Goal: Task Accomplishment & Management: Use online tool/utility

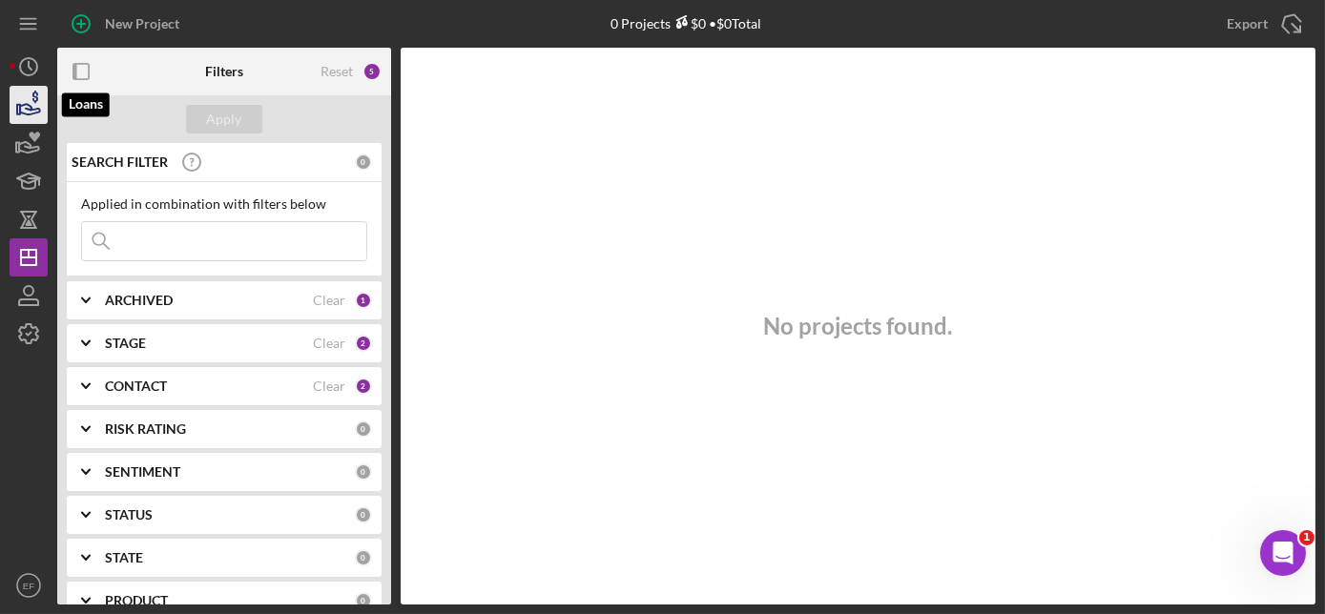
click at [31, 104] on icon "button" at bounding box center [29, 105] width 48 height 48
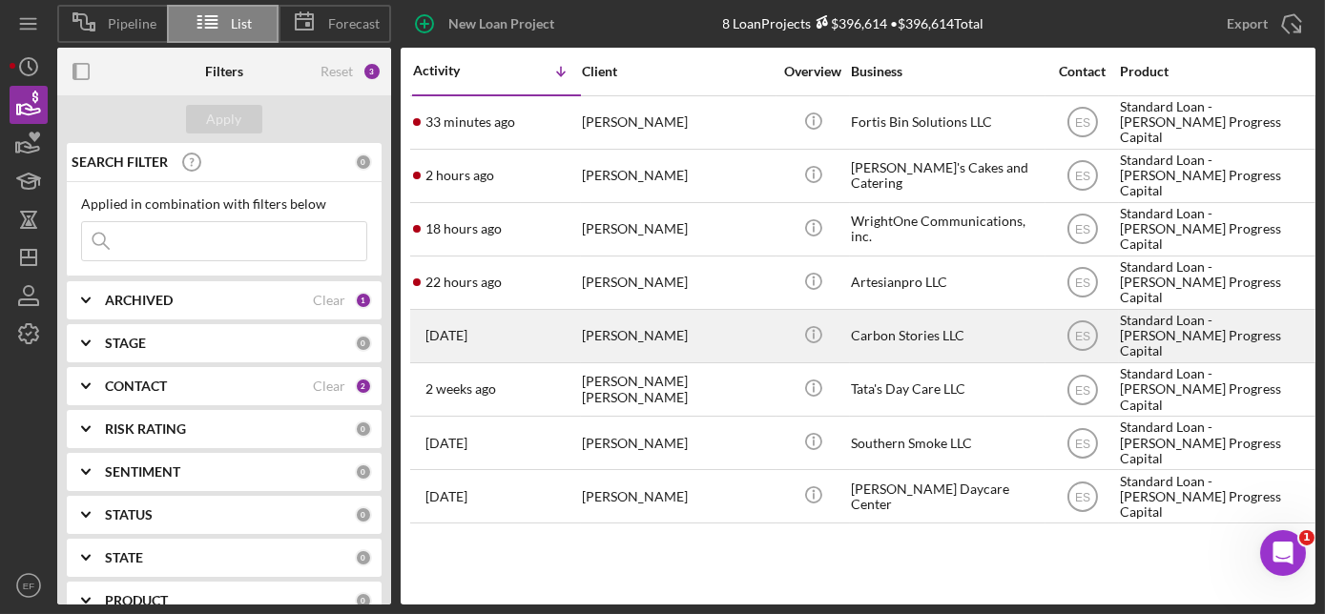
click at [605, 345] on div "[PERSON_NAME]" at bounding box center [677, 336] width 191 height 51
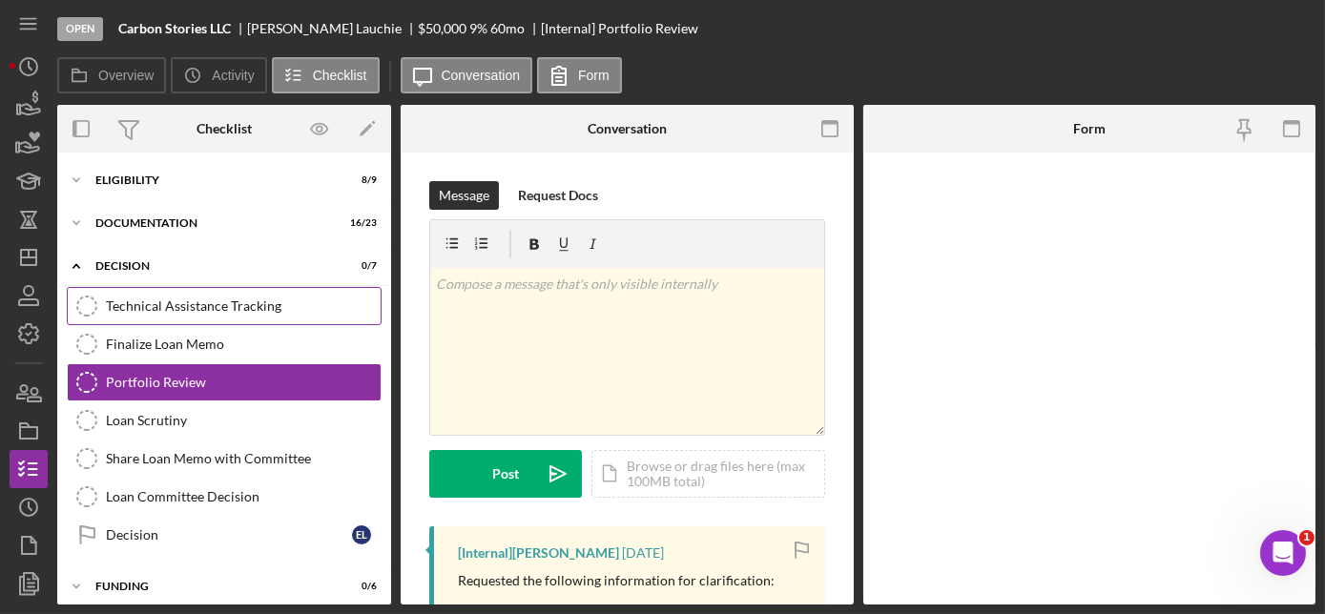
scroll to position [2, 0]
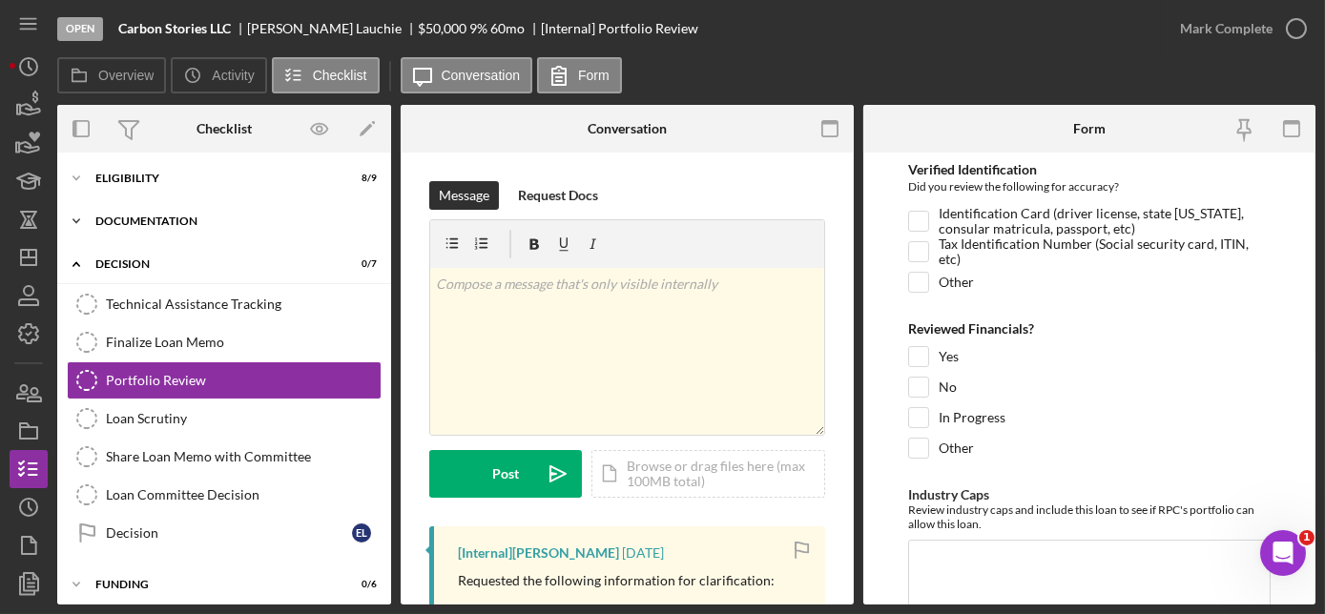
click at [156, 221] on div "Documentation" at bounding box center [231, 221] width 272 height 11
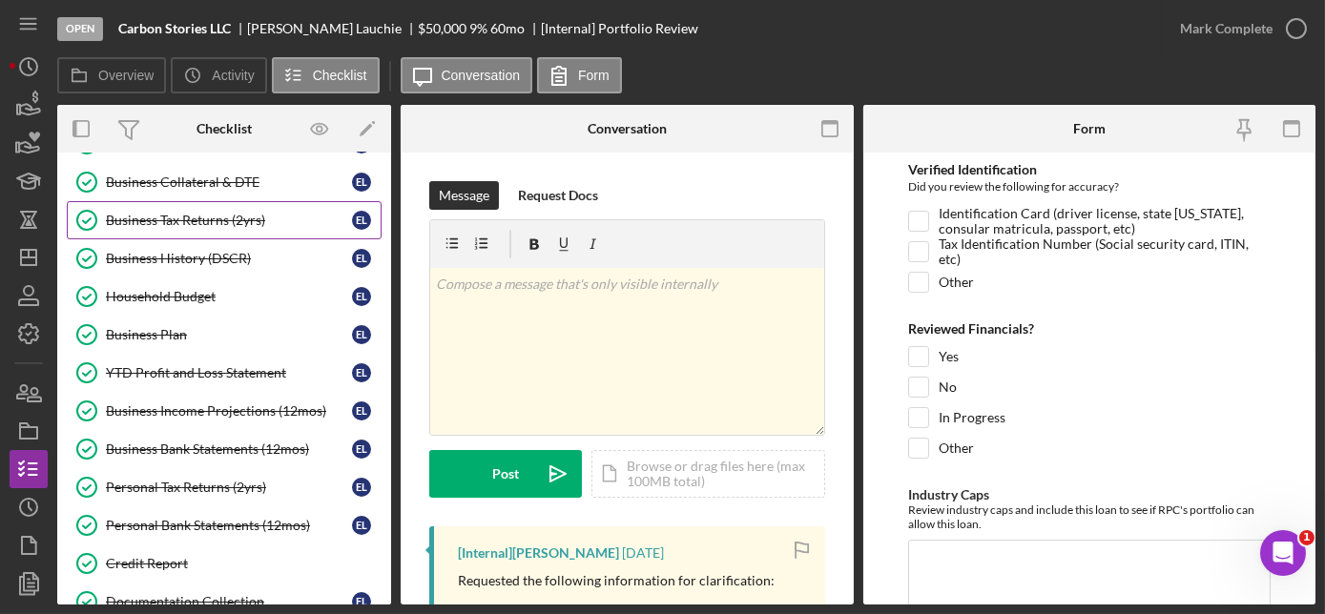
scroll to position [262, 0]
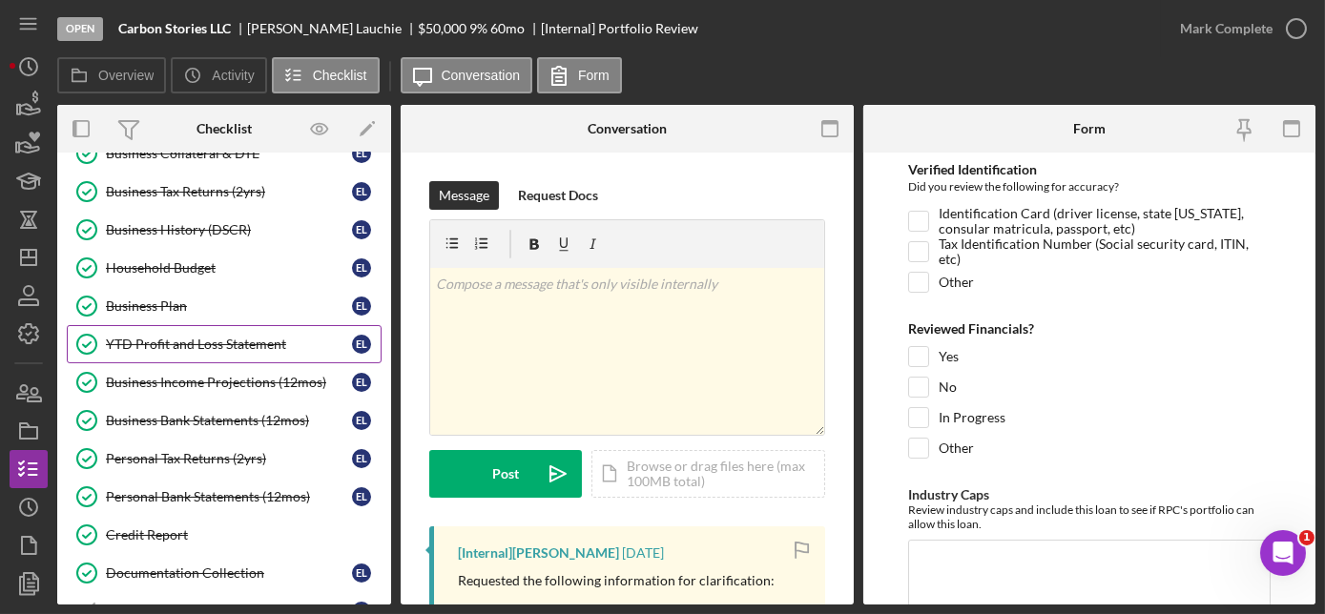
click at [198, 341] on div "YTD Profit and Loss Statement" at bounding box center [229, 344] width 246 height 15
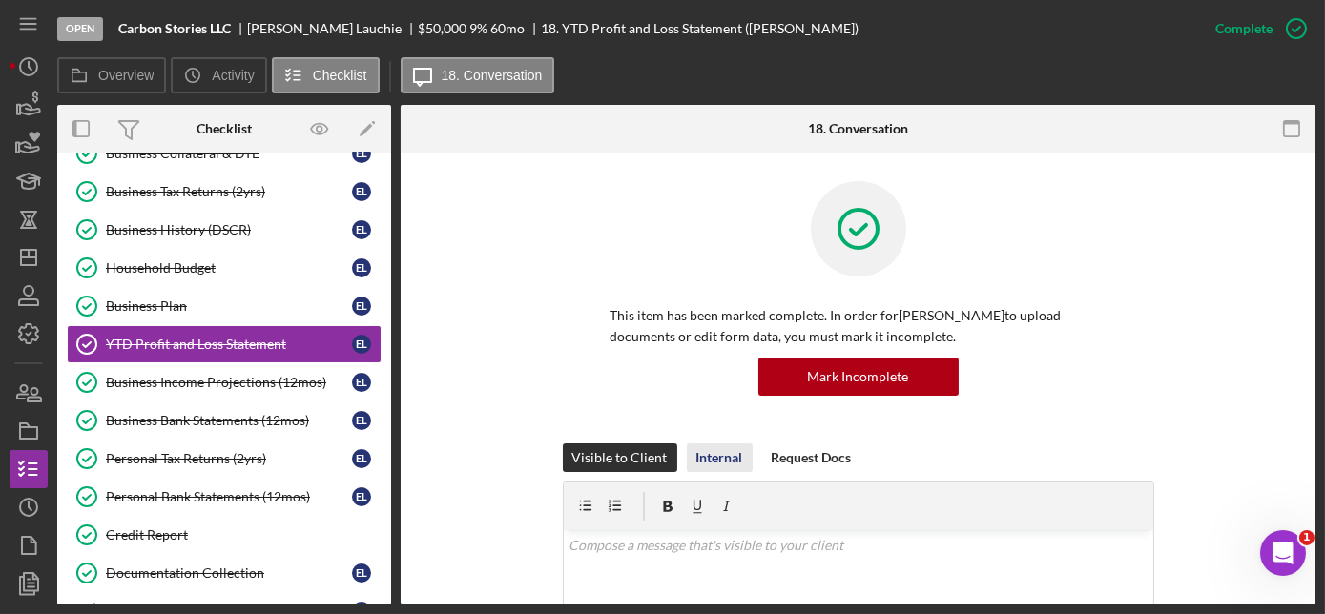
click at [696, 455] on div "Internal" at bounding box center [719, 458] width 47 height 29
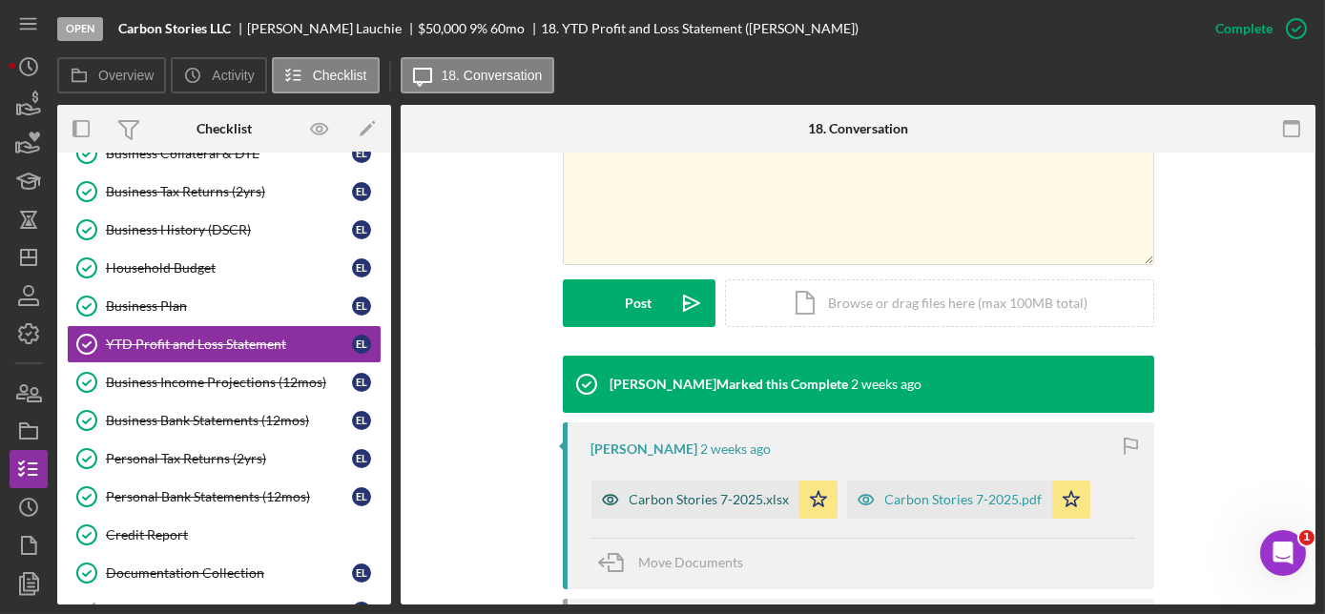
click at [707, 501] on div "Carbon Stories 7-2025.xlsx" at bounding box center [710, 499] width 160 height 15
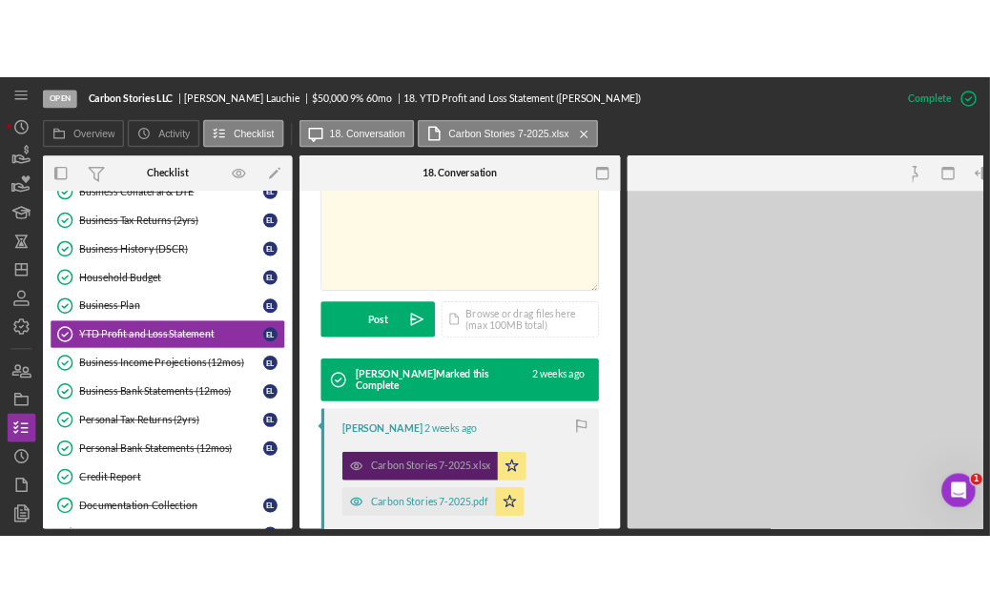
scroll to position [455, 0]
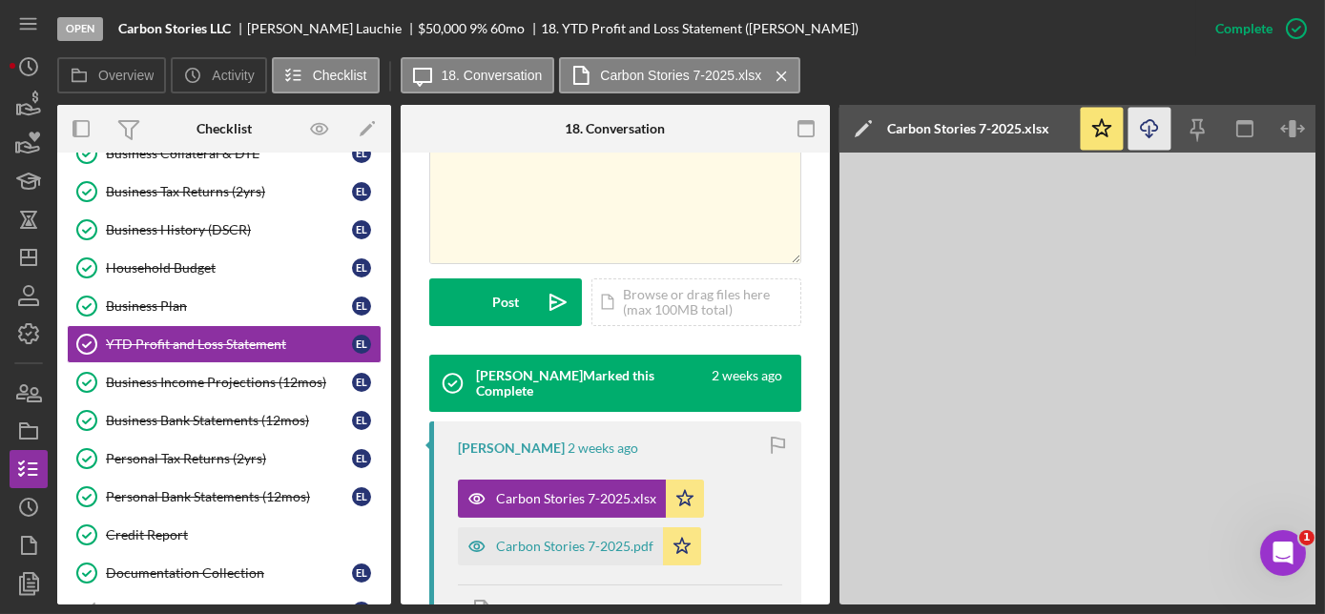
click at [1147, 124] on icon "Icon/Download" at bounding box center [1150, 129] width 43 height 43
